Goal: Information Seeking & Learning: Learn about a topic

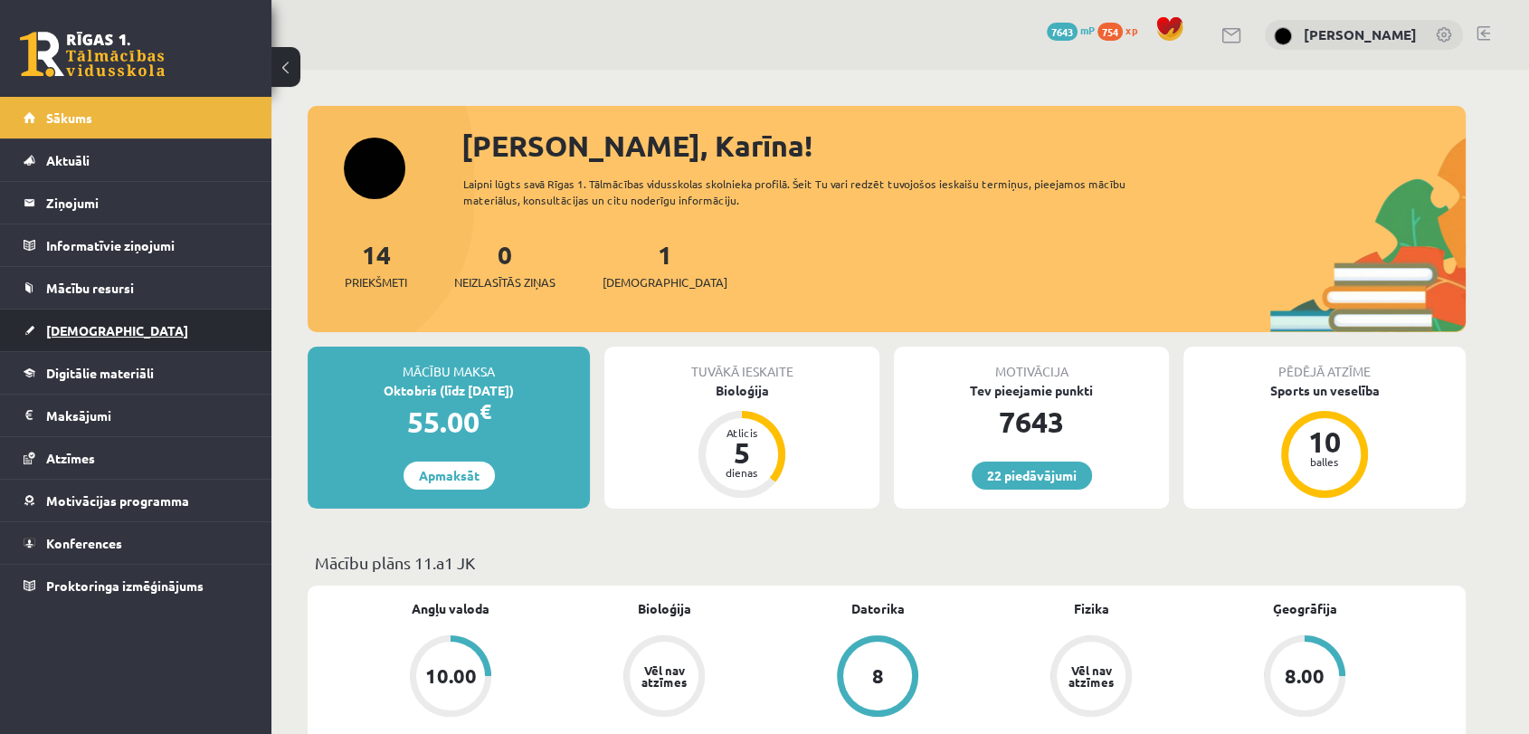
click at [78, 328] on span "[DEMOGRAPHIC_DATA]" at bounding box center [117, 330] width 142 height 16
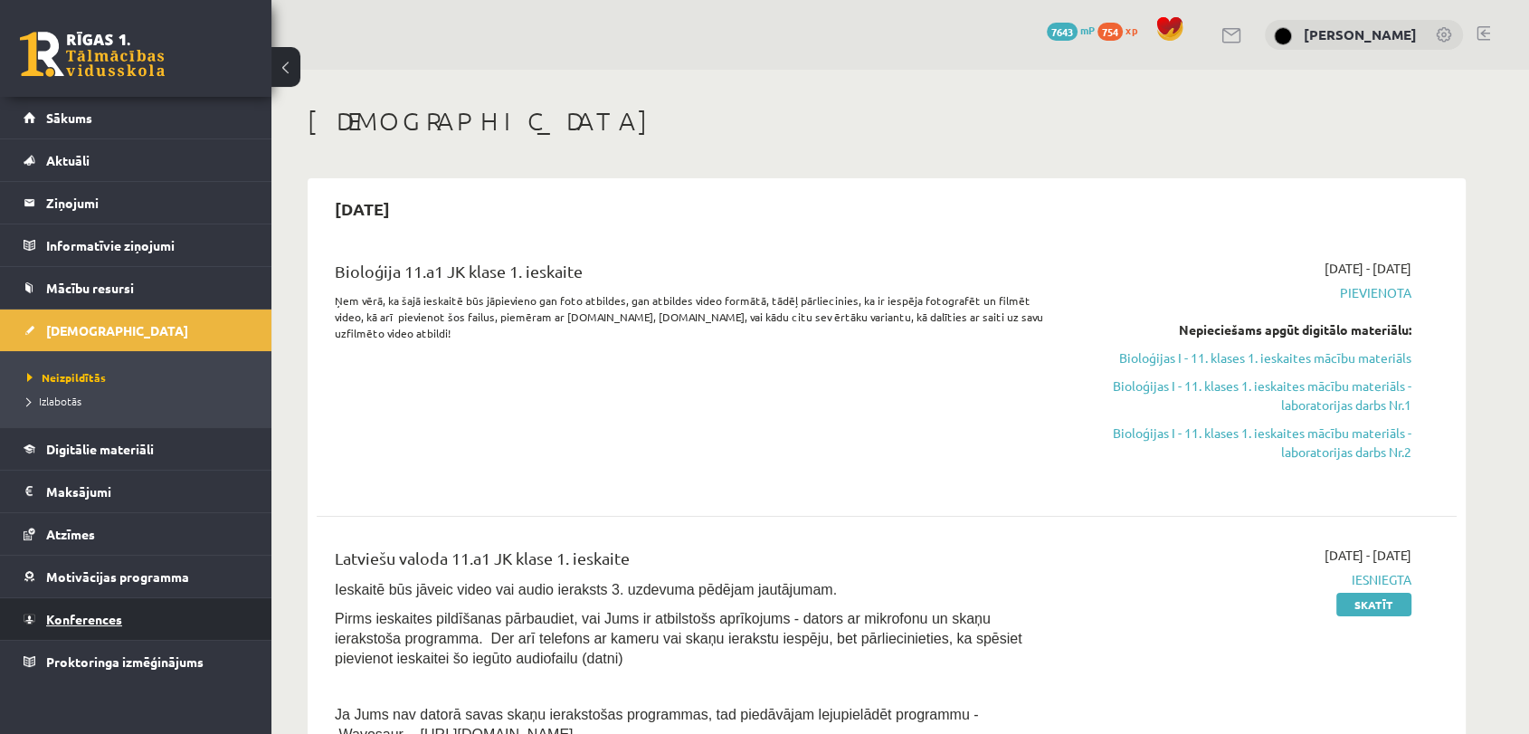
click at [73, 623] on span "Konferences" at bounding box center [84, 619] width 76 height 16
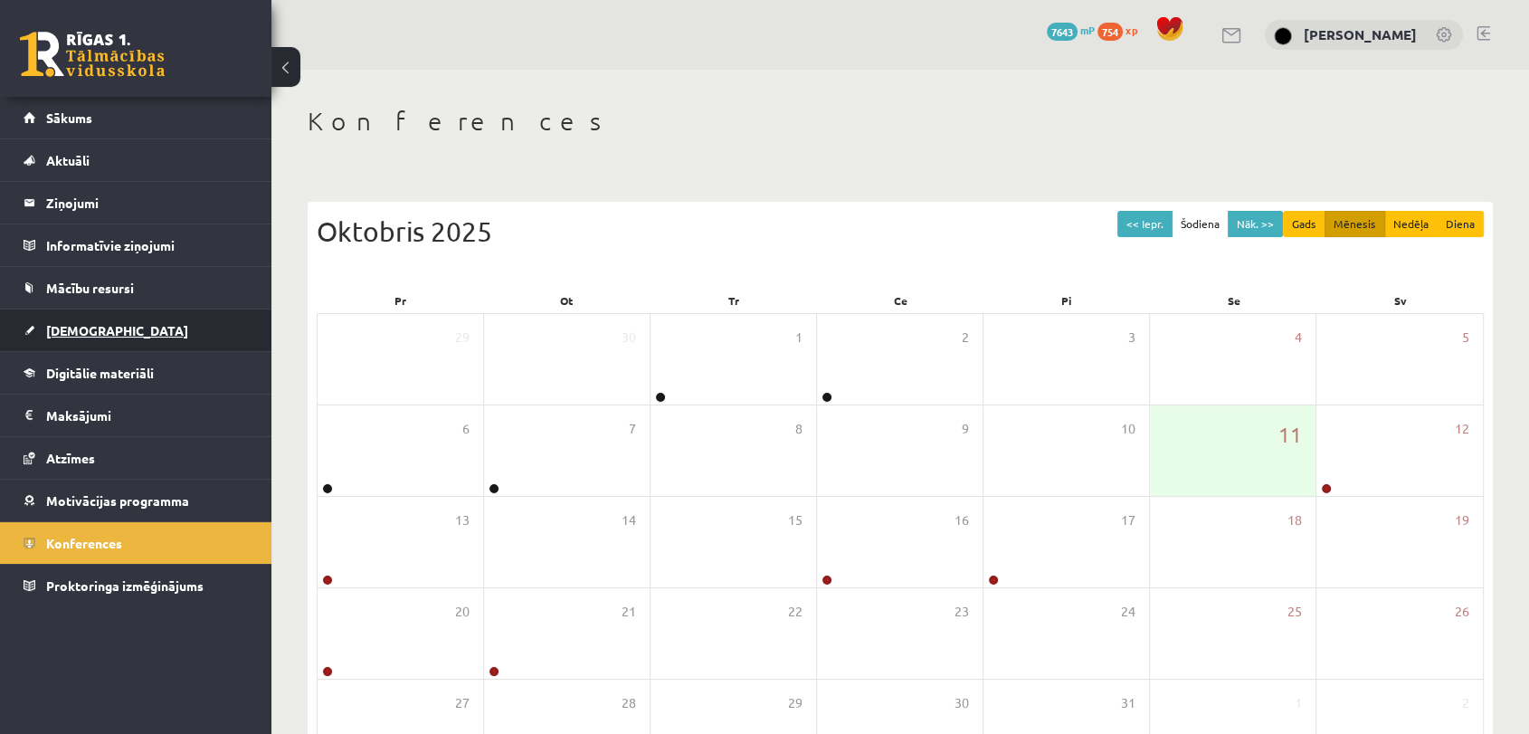
click at [71, 343] on link "[DEMOGRAPHIC_DATA]" at bounding box center [136, 330] width 225 height 42
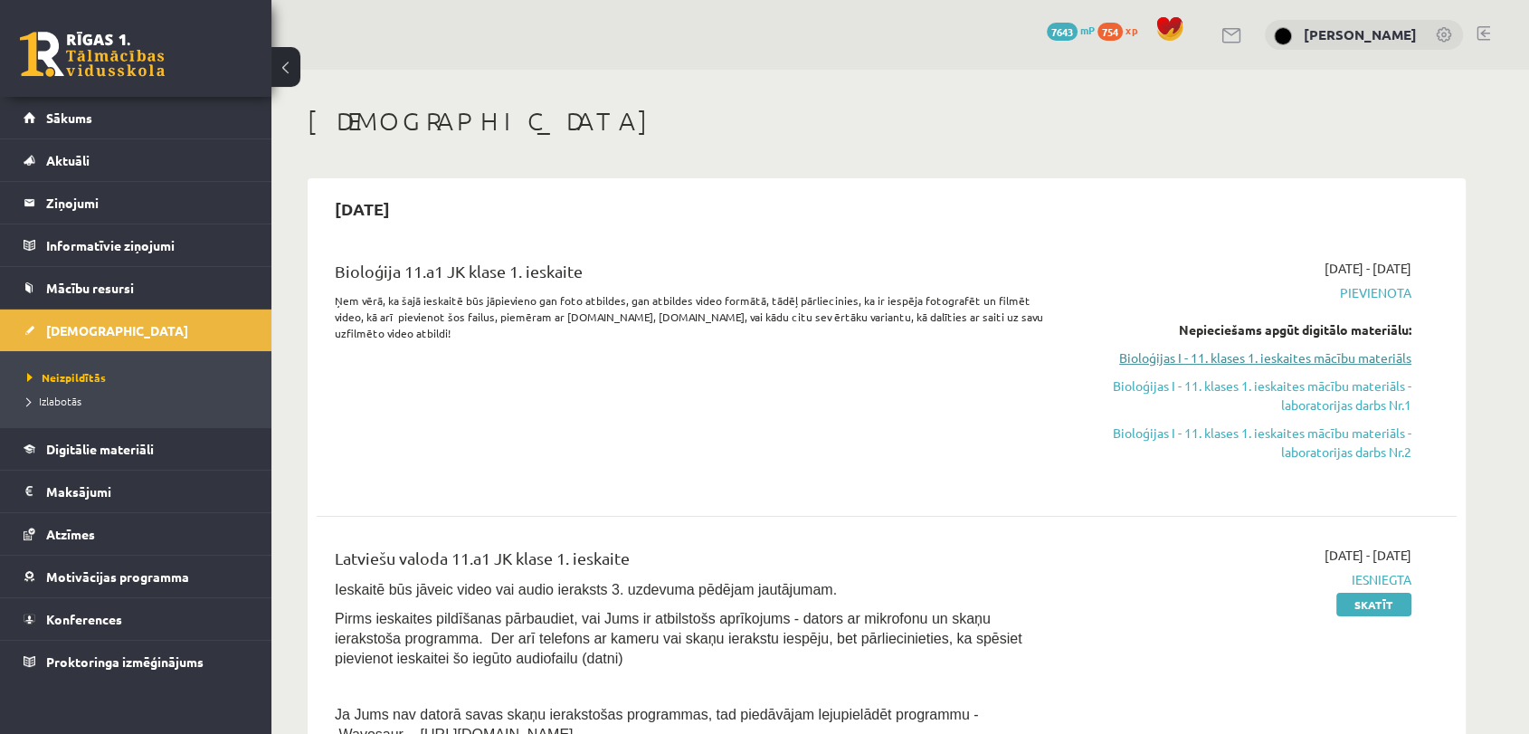
click at [1289, 364] on link "Bioloģijas I - 11. klases 1. ieskaites mācību materiāls" at bounding box center [1240, 357] width 341 height 19
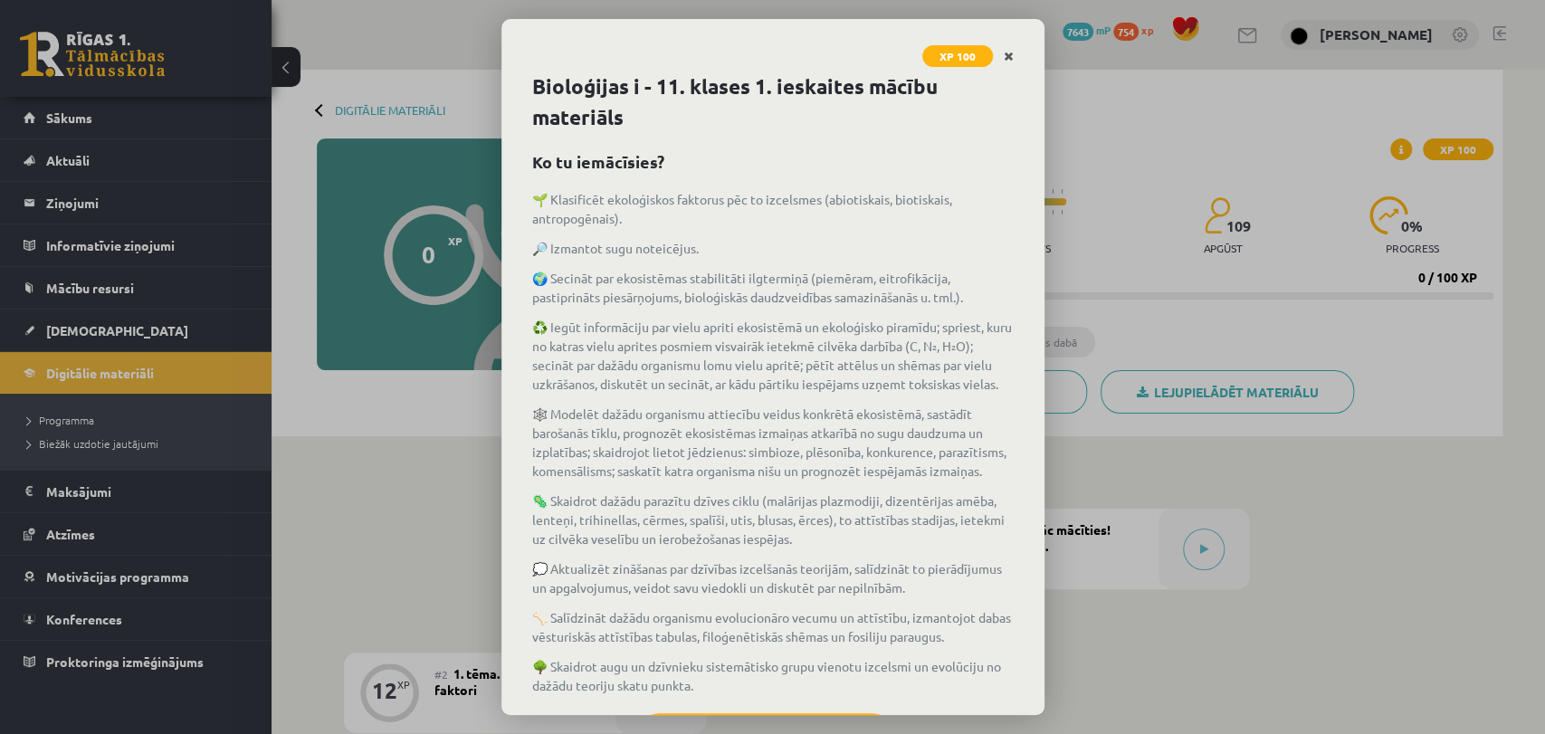
click at [1002, 64] on link "Close" at bounding box center [1009, 56] width 32 height 35
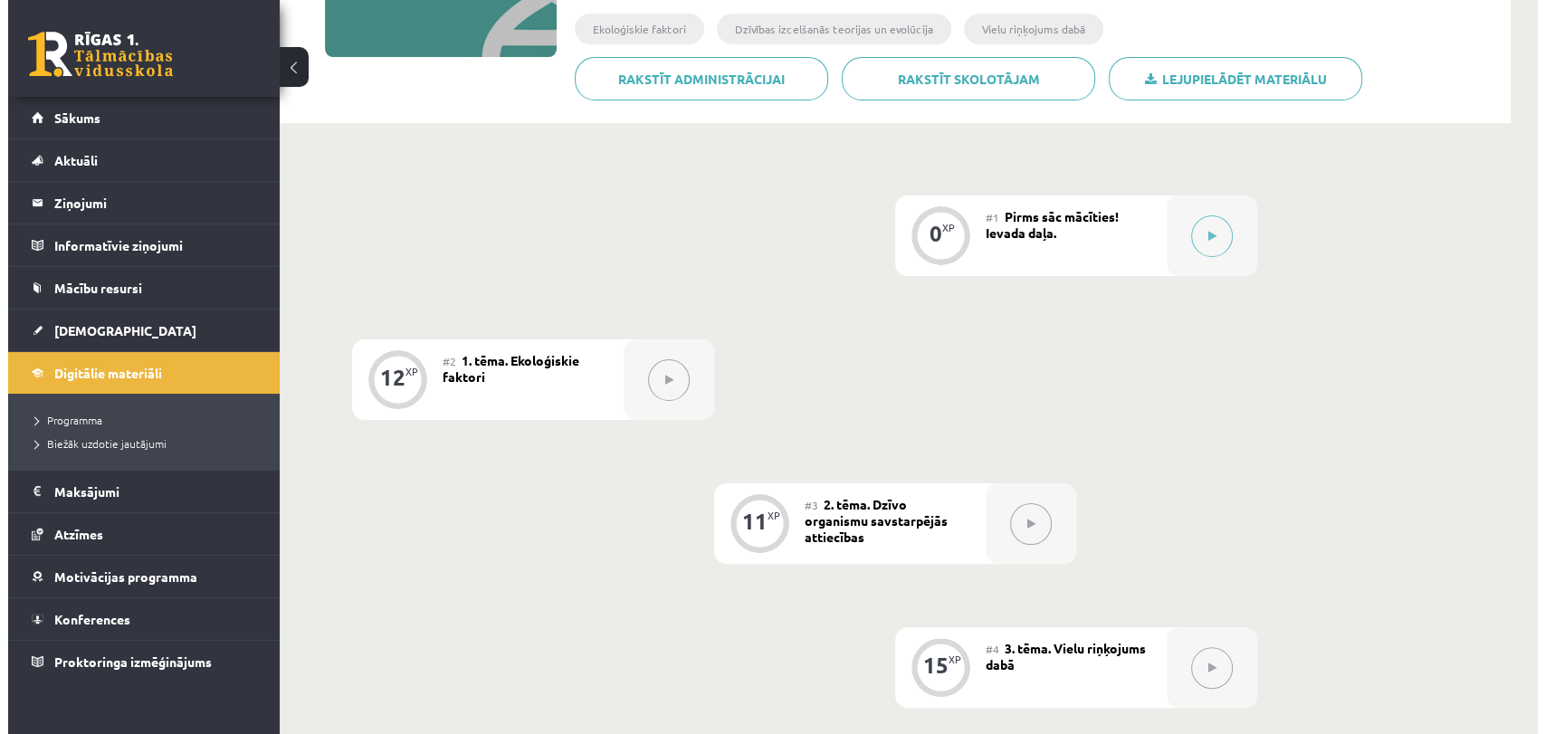
scroll to position [301, 0]
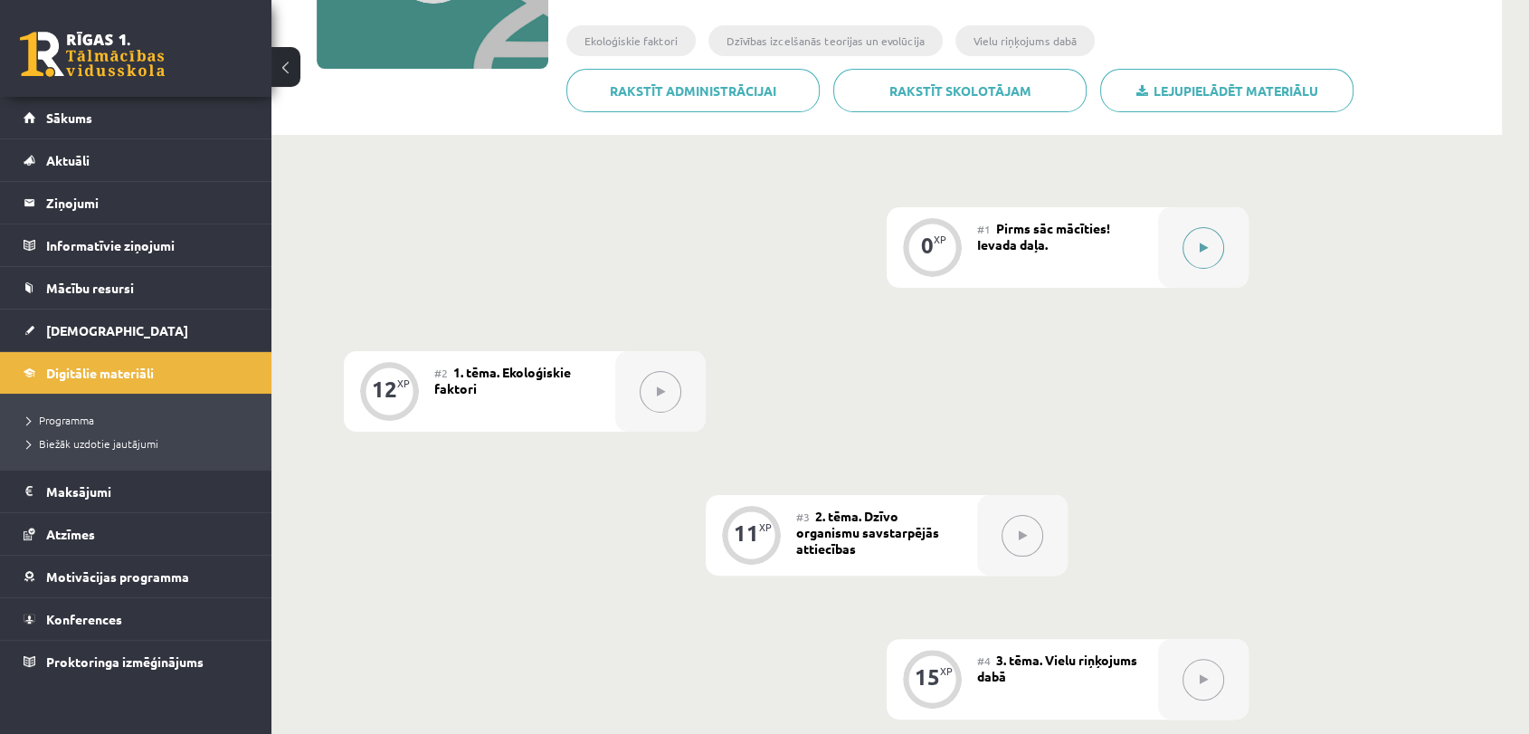
click at [1190, 233] on button at bounding box center [1204, 248] width 42 height 42
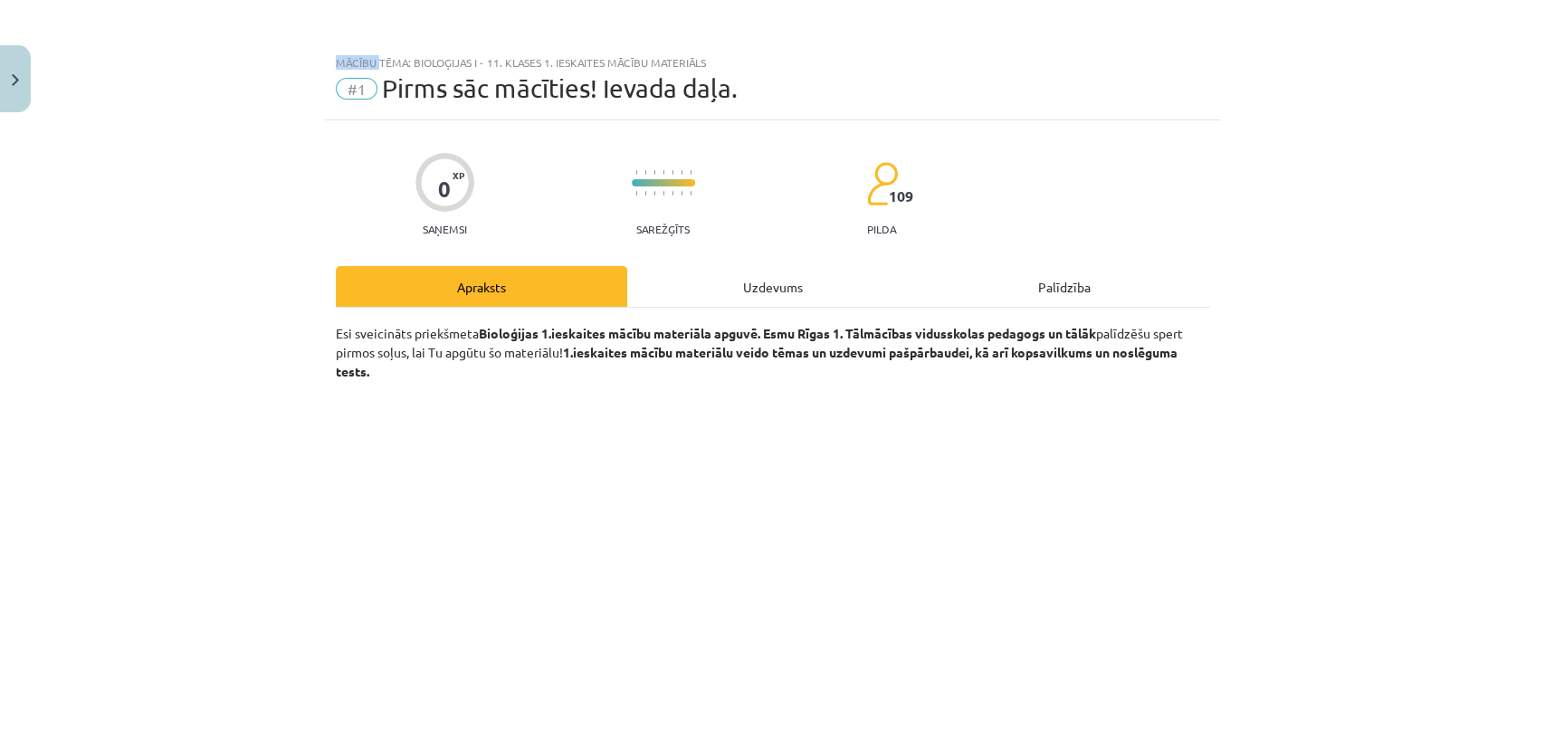
click at [1190, 233] on div "Mācību tēma: Bioloģijas i - 11. klases 1. ieskaites mācību materiāls #1 Pirms s…" at bounding box center [772, 367] width 1545 height 734
click at [801, 286] on div "Uzdevums" at bounding box center [772, 286] width 291 height 41
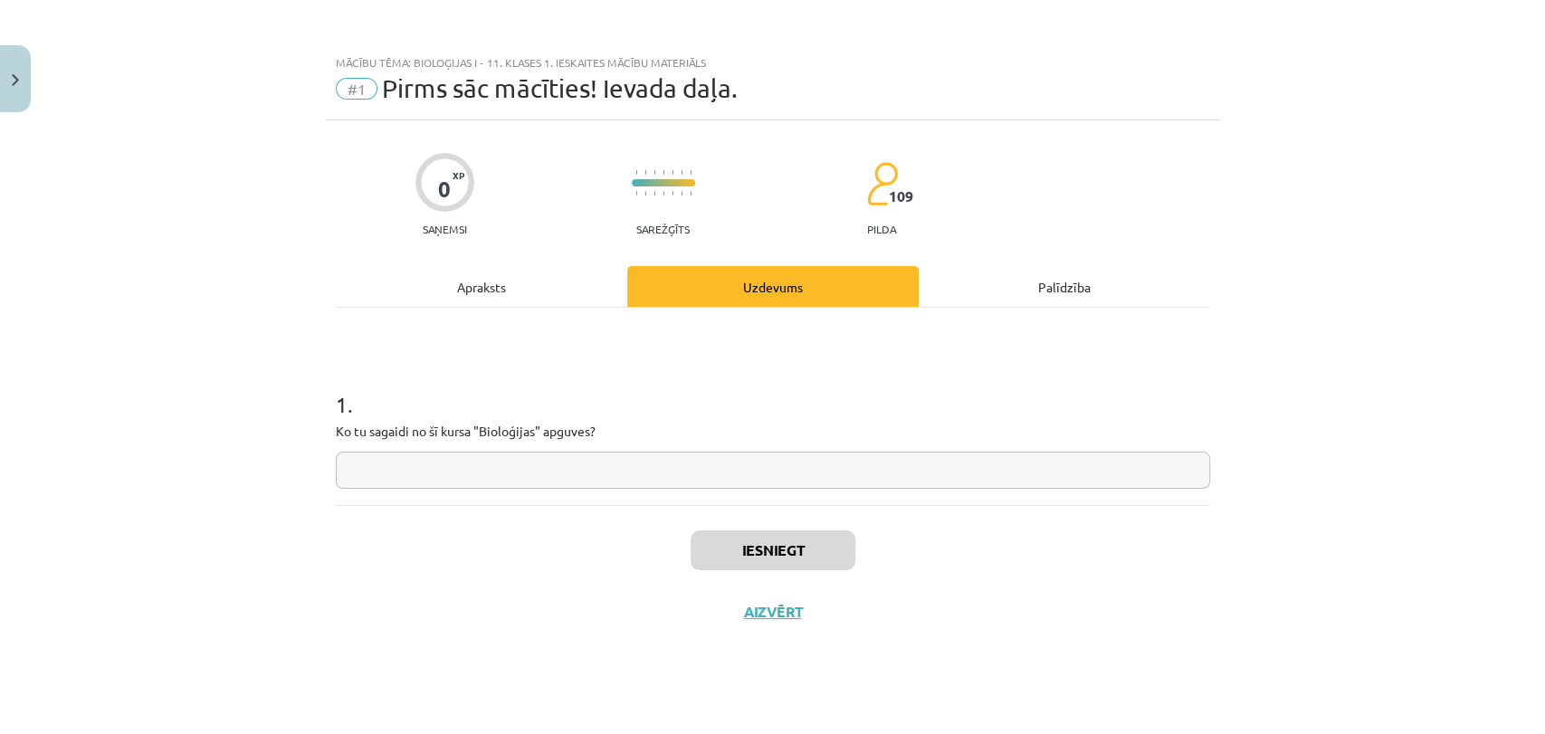
click at [484, 283] on div "Apraksts" at bounding box center [481, 286] width 291 height 41
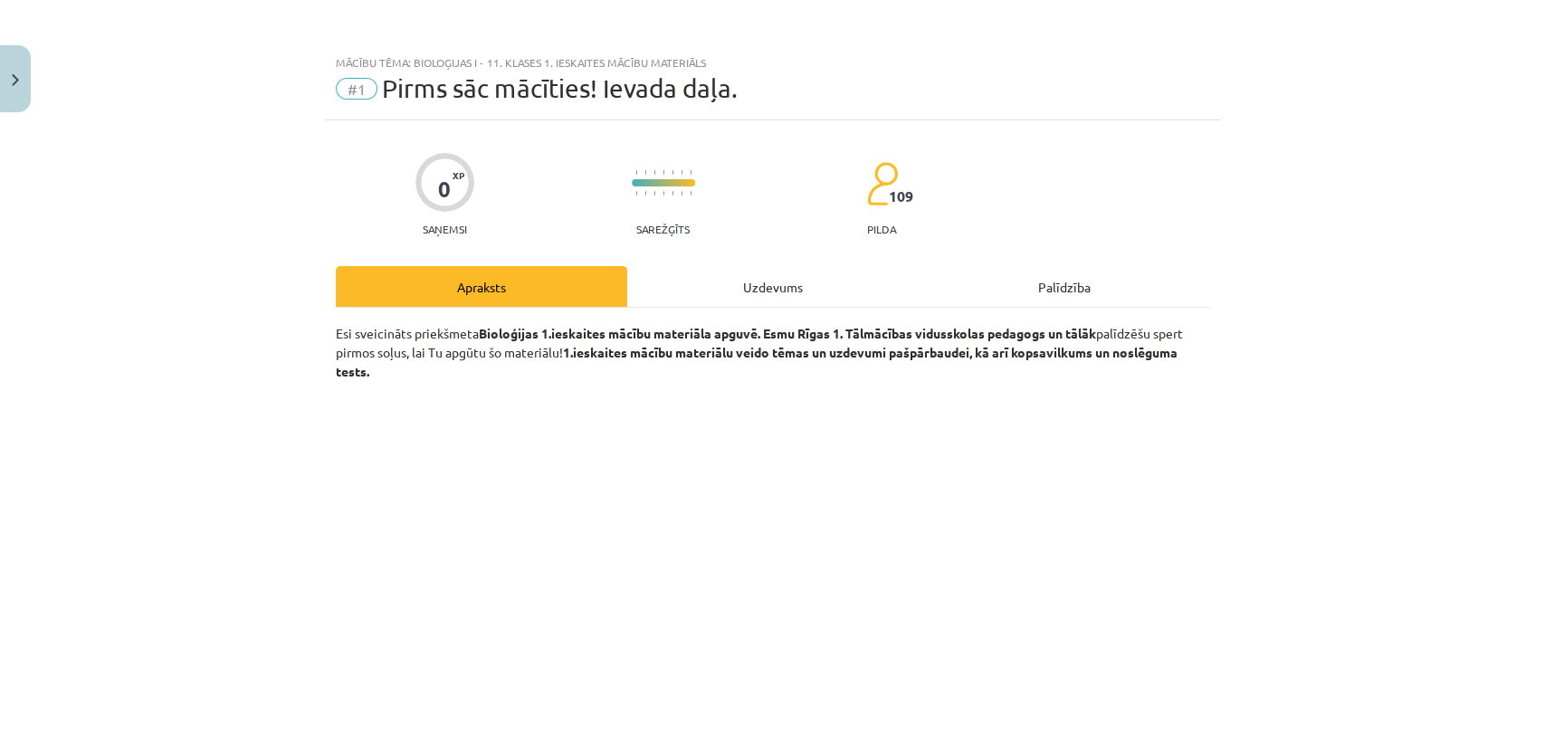
click at [780, 291] on div "Uzdevums" at bounding box center [772, 286] width 291 height 41
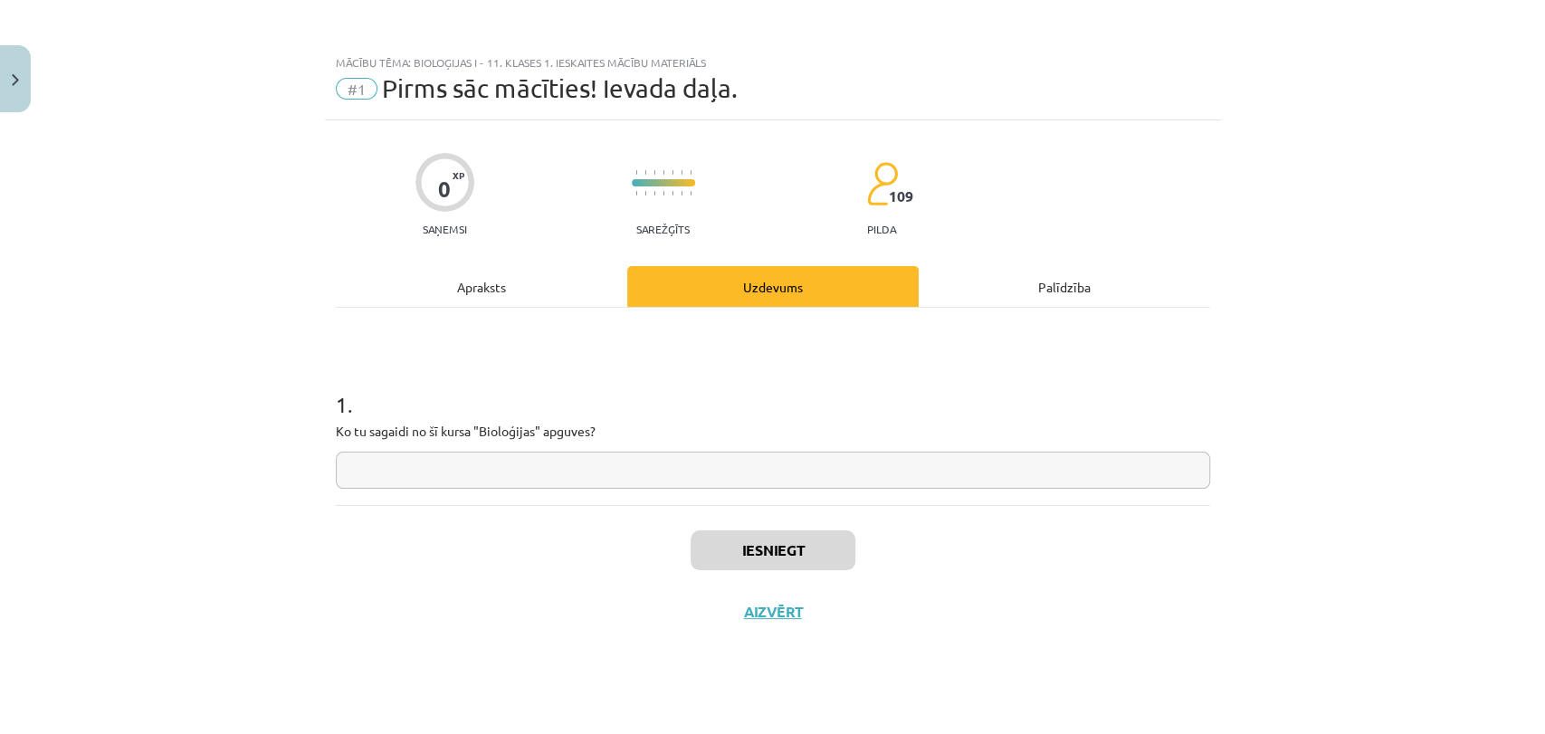
click at [543, 471] on input "text" at bounding box center [773, 470] width 874 height 37
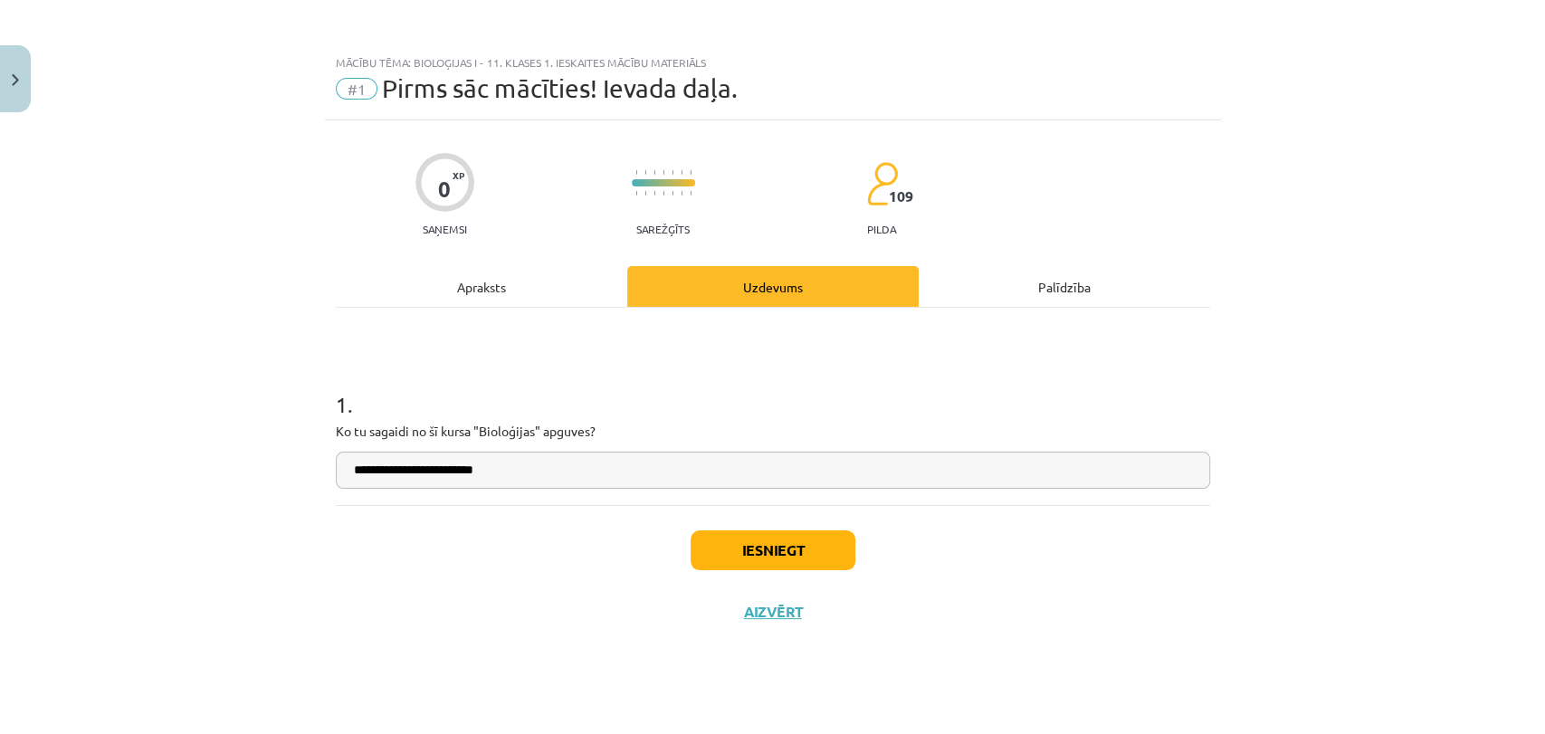
type input "**********"
click at [778, 540] on button "Iesniegt" at bounding box center [772, 550] width 165 height 40
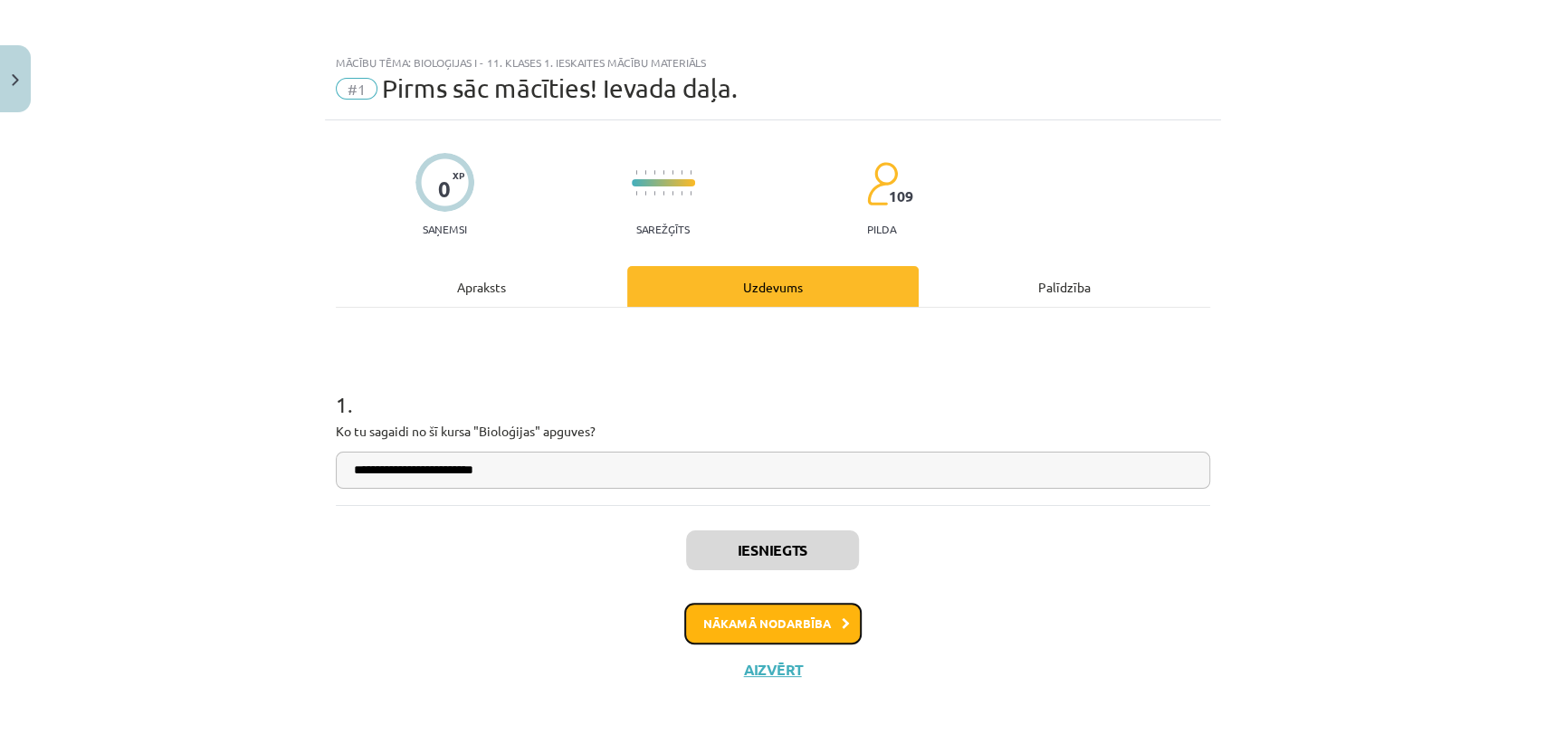
click at [773, 621] on button "Nākamā nodarbība" at bounding box center [772, 624] width 177 height 42
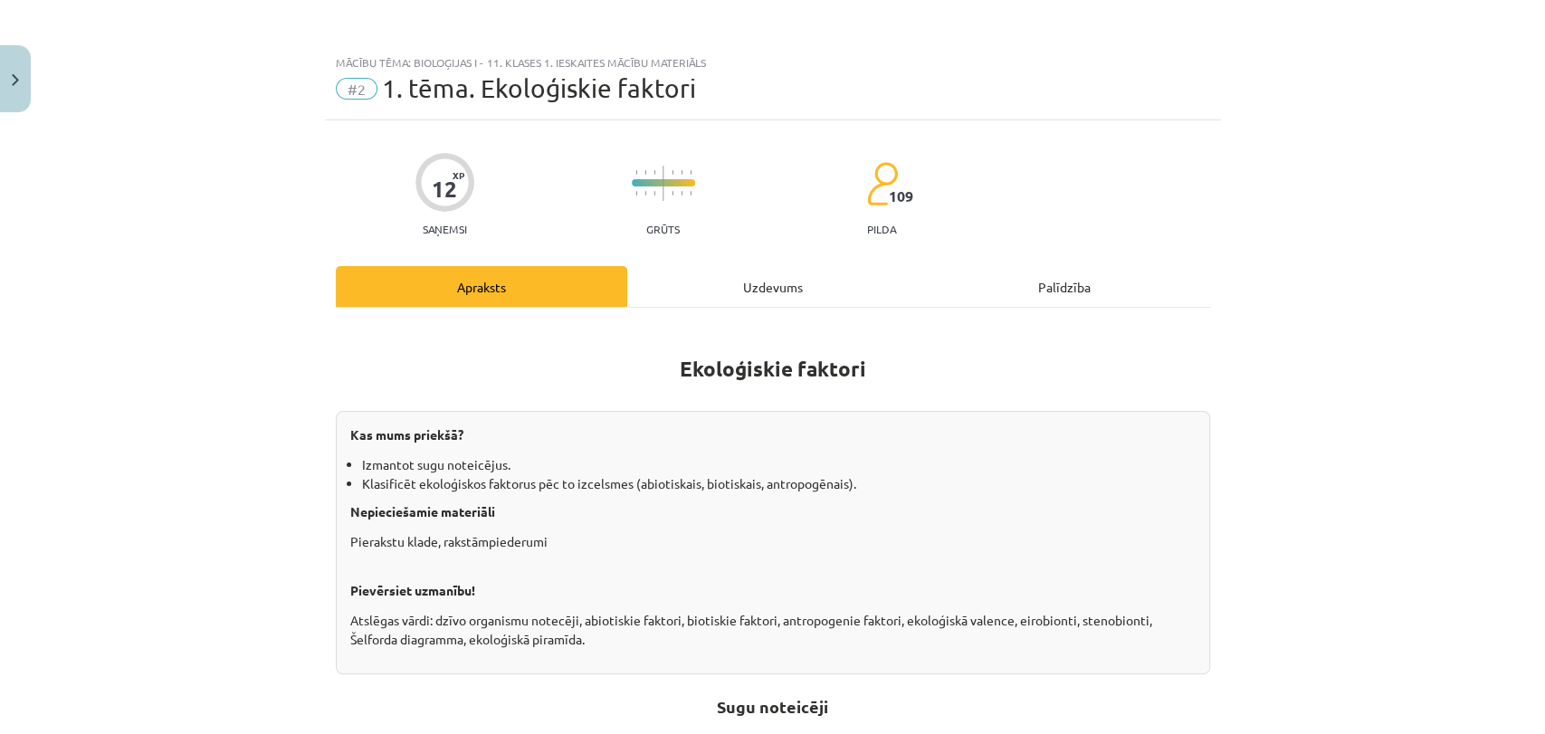
scroll to position [11, 0]
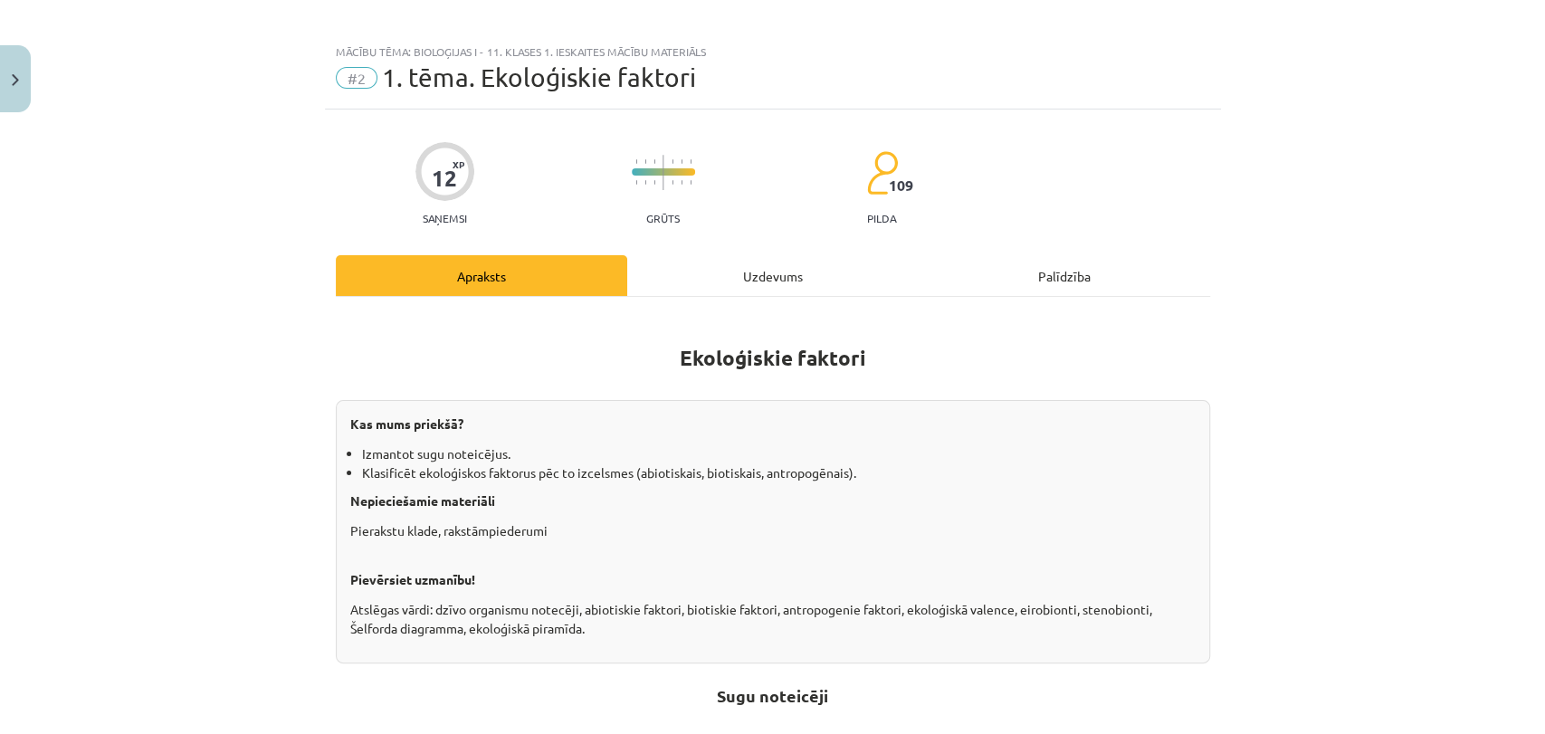
click at [680, 350] on strong "Ekoloģiskie faktori" at bounding box center [773, 358] width 186 height 26
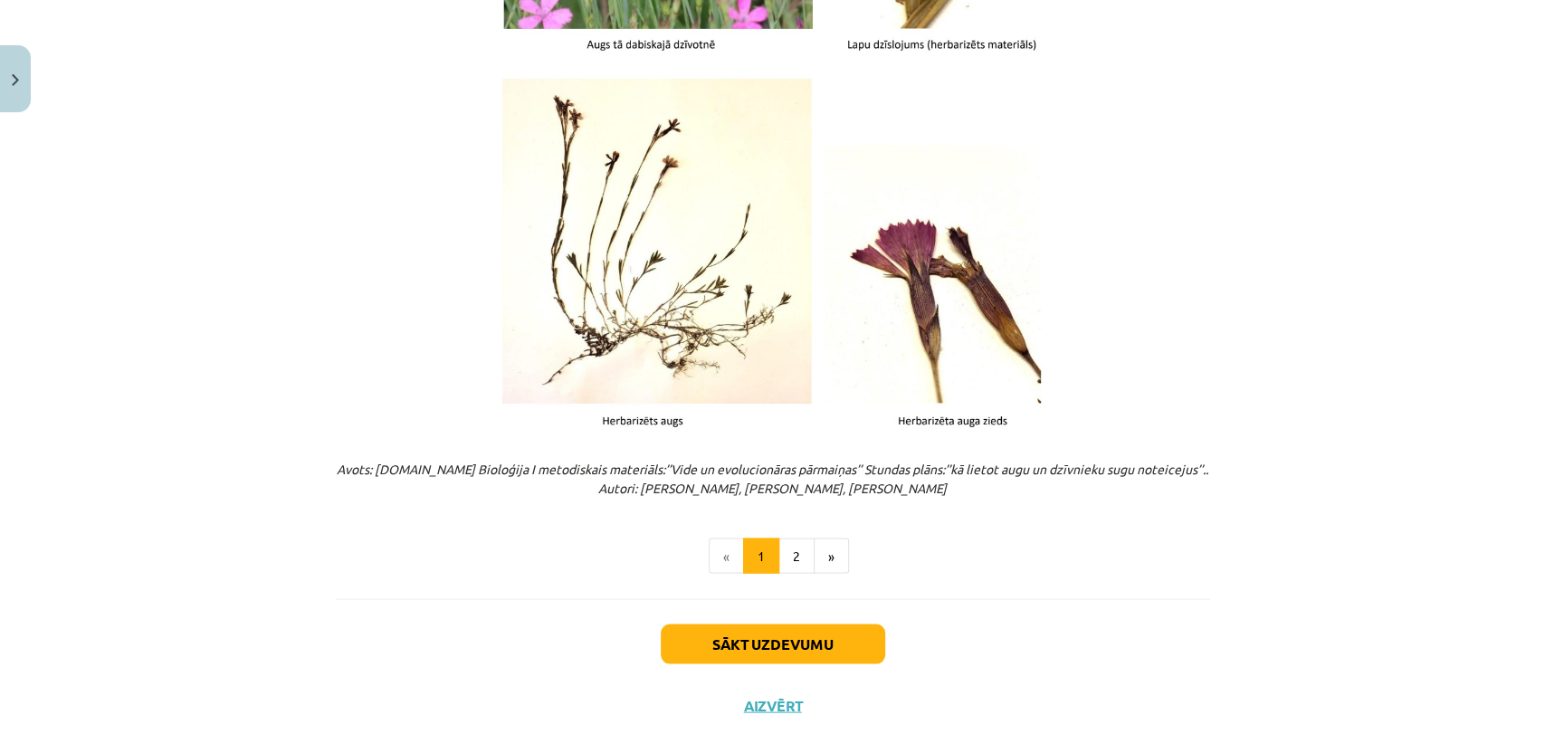
scroll to position [2218, 0]
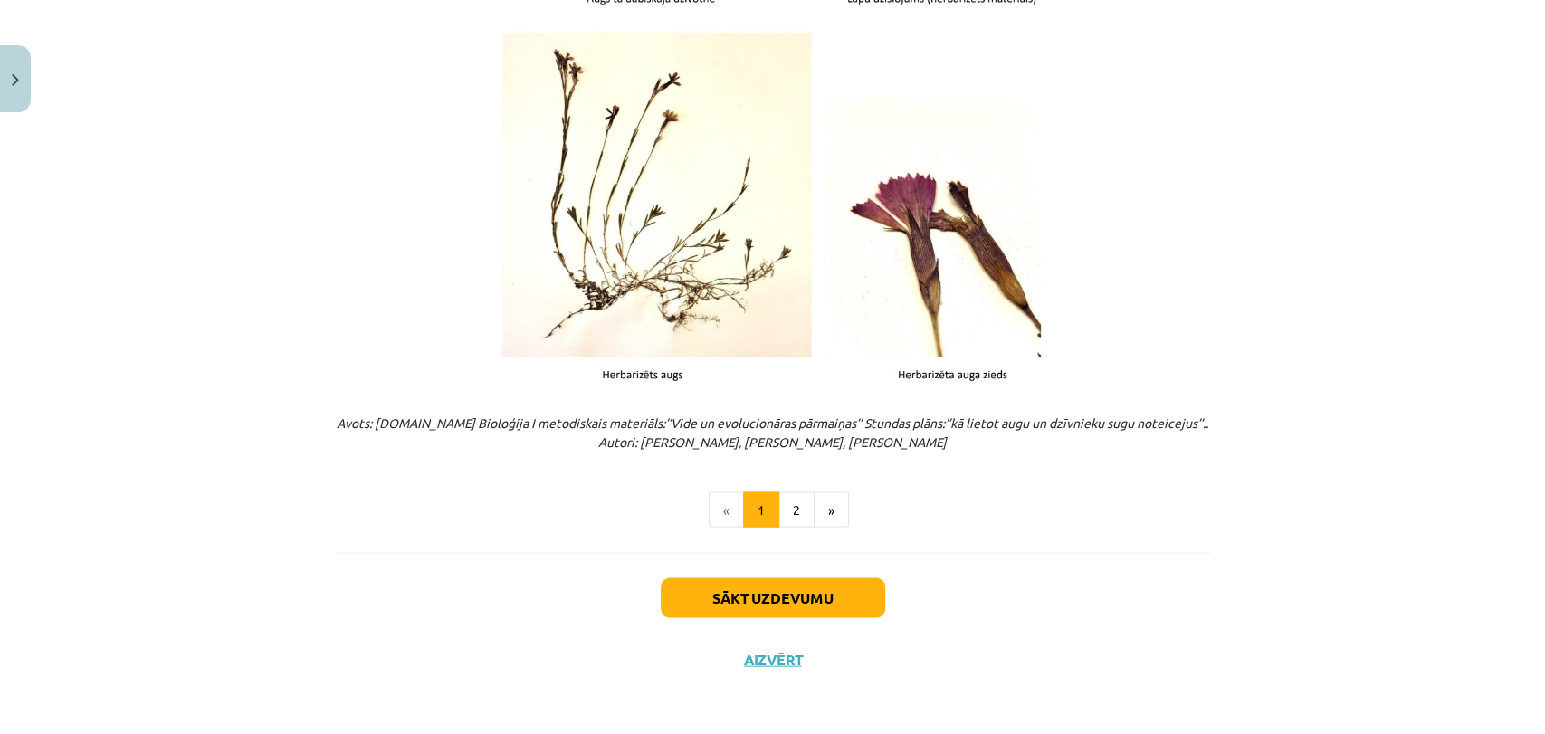
drag, startPoint x: 676, startPoint y: 351, endPoint x: 924, endPoint y: 439, distance: 263.0
copy div "Ekoloģiskie faktori Kas mums priekšā? Izmantot sugu noteicējus. Klasificēt ekol…"
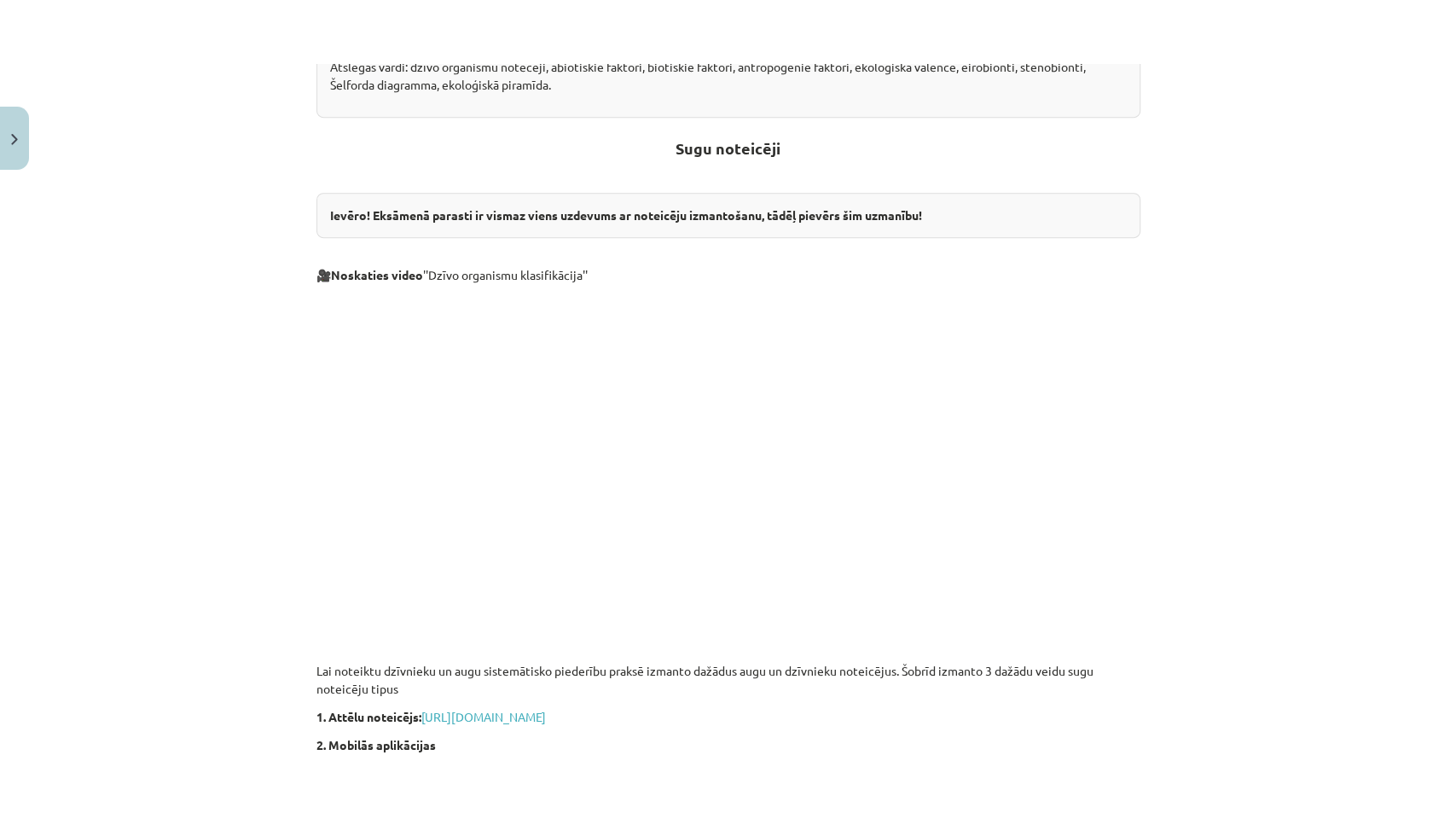
scroll to position [585, 0]
